Goal: Find specific page/section: Find specific page/section

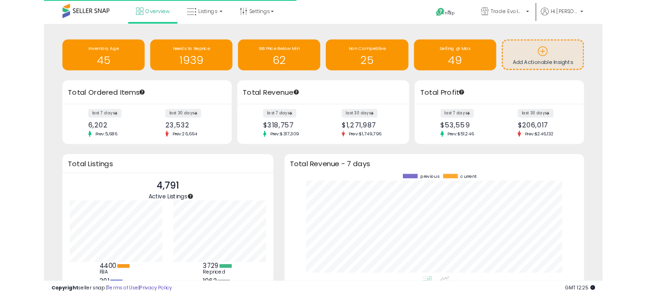
scroll to position [130, 361]
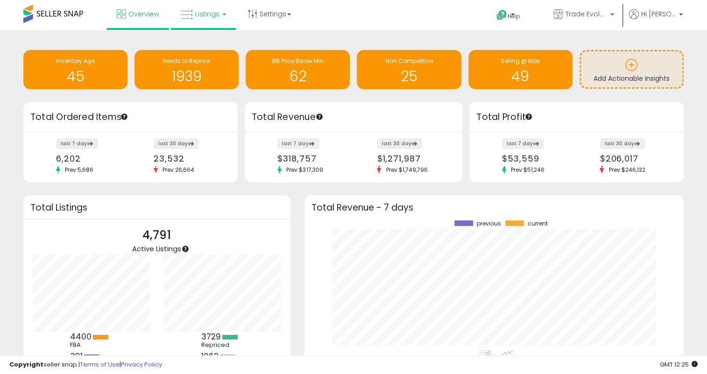
click at [189, 9] on icon at bounding box center [187, 15] width 12 height 12
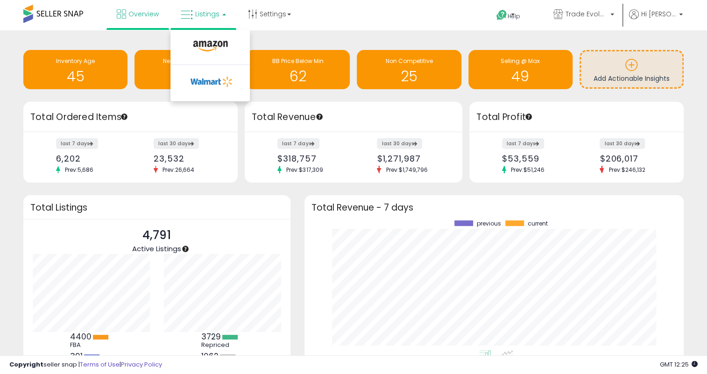
click at [214, 37] on li at bounding box center [210, 48] width 78 height 33
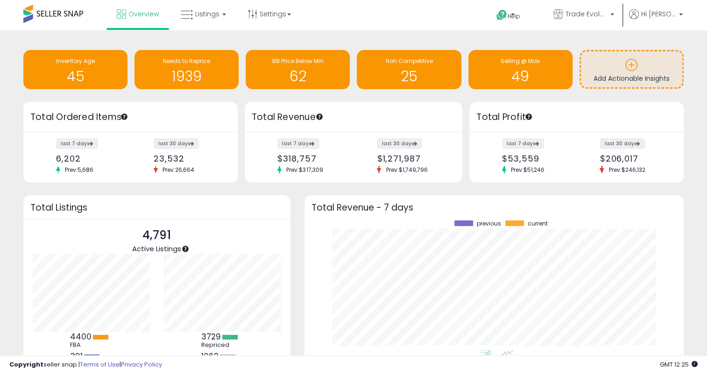
click at [214, 42] on div "Retrieving insights data.. Inventory Age 45 Needs to Reprice 1939 BB Price Belo…" at bounding box center [353, 71] width 674 height 62
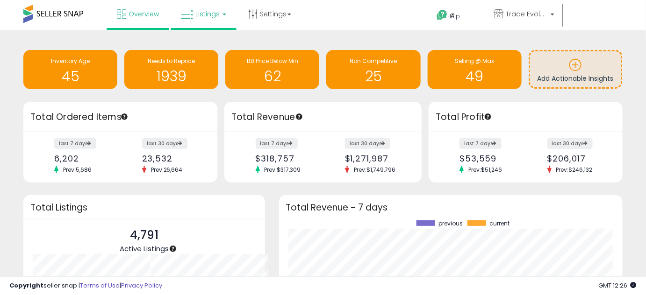
scroll to position [130, 325]
click at [204, 24] on link "Listings" at bounding box center [203, 14] width 59 height 28
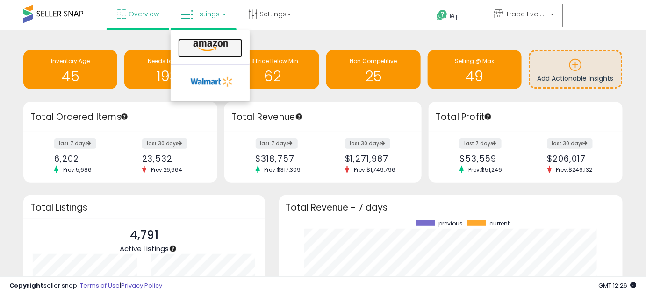
click at [208, 41] on icon at bounding box center [210, 46] width 41 height 12
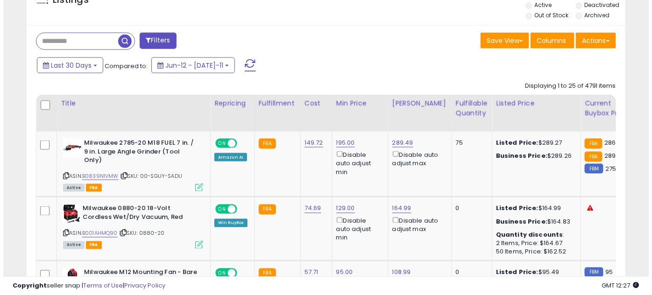
scroll to position [297, 0]
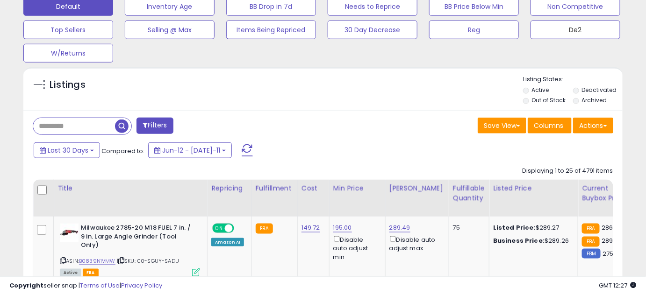
click at [214, 16] on button "De2" at bounding box center [170, 6] width 90 height 19
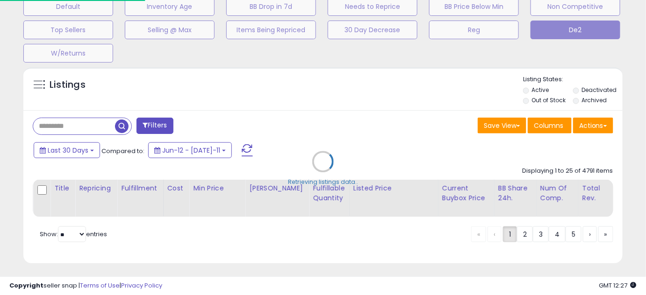
scroll to position [192, 350]
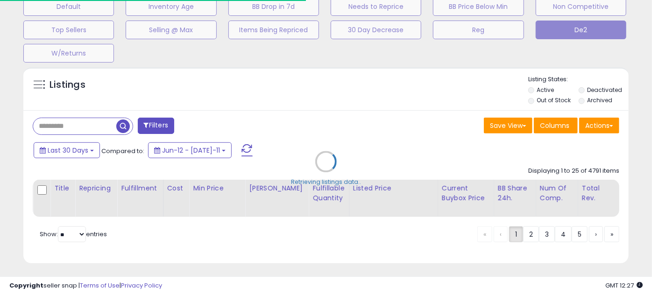
type input "*******"
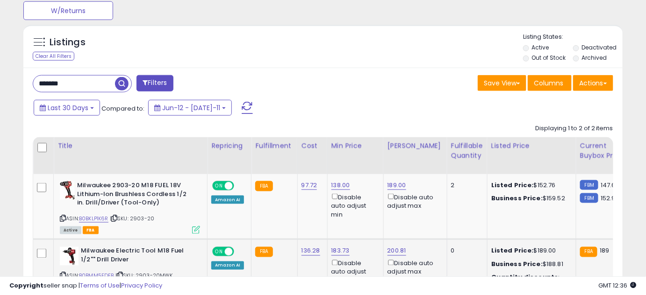
scroll to position [427, 0]
